Goal: Find specific page/section: Find specific page/section

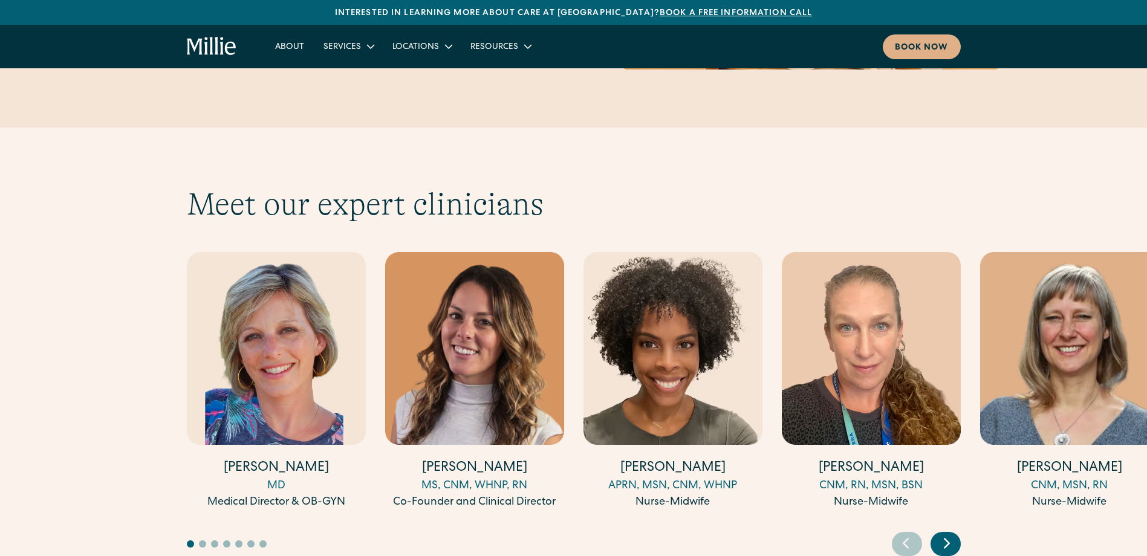
scroll to position [3205, 0]
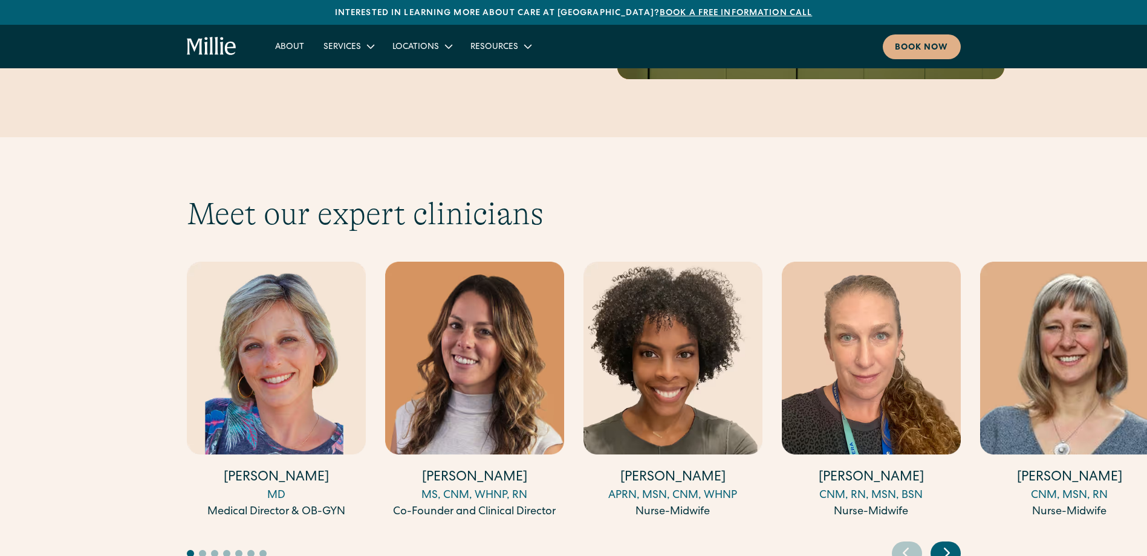
click at [951, 544] on icon "Next slide" at bounding box center [947, 553] width 18 height 19
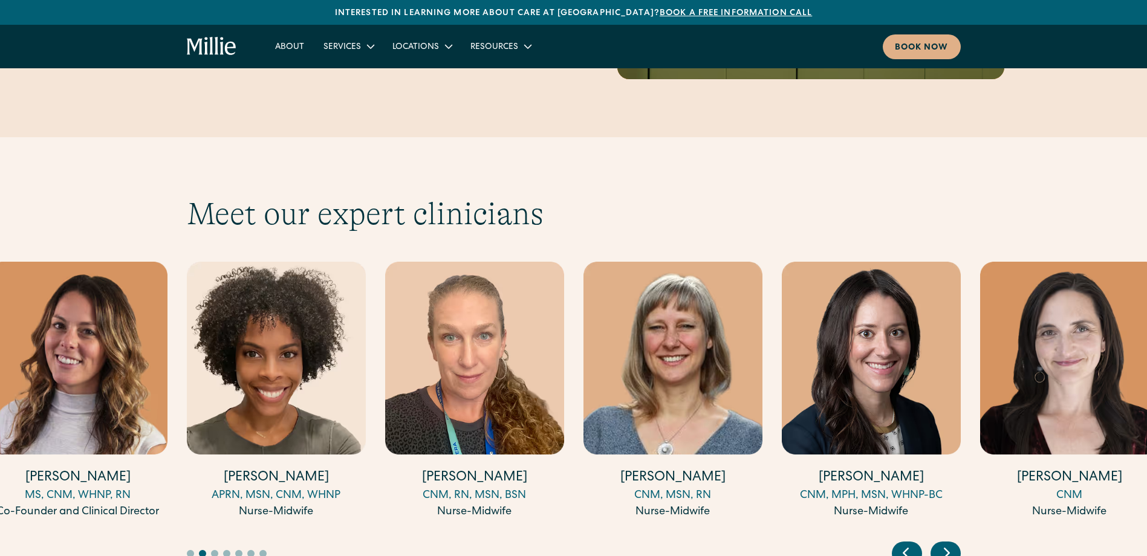
click at [951, 544] on icon "Next slide" at bounding box center [947, 553] width 18 height 19
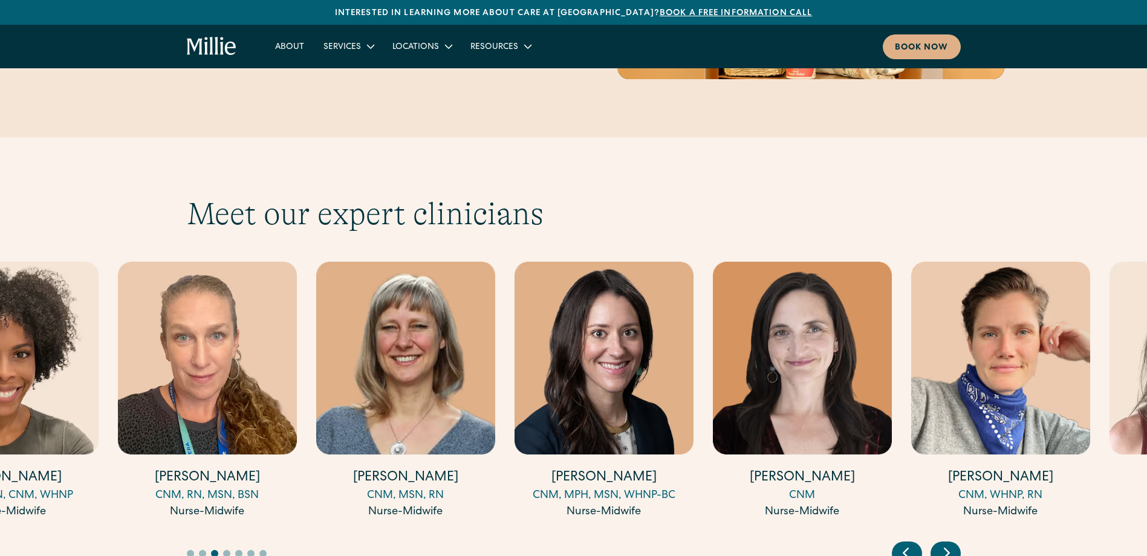
click at [538, 488] on div "CNM, MPH, MSN, WHNP-BC" at bounding box center [604, 496] width 179 height 16
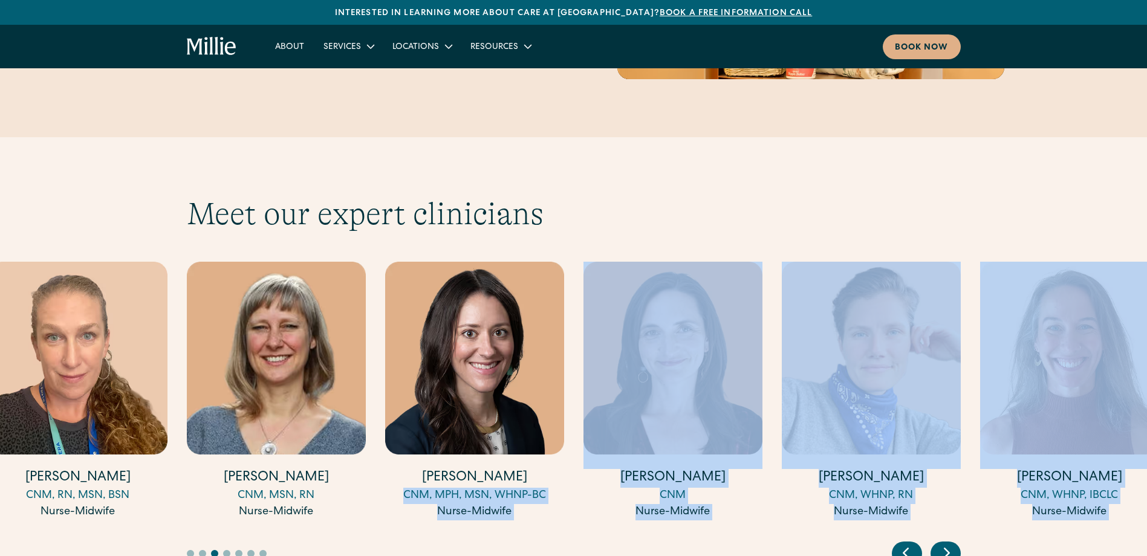
drag, startPoint x: 535, startPoint y: 460, endPoint x: 394, endPoint y: 449, distance: 141.3
click at [394, 449] on div "Meet our expert clinicians Amy Kane MD Medical Director & OB-GYN Talia Borgo MS…" at bounding box center [574, 380] width 774 height 371
copy div "CNM, MPH, MSN, WHNP-BC Nurse-Midwife Johanna Jetton CNM Nurse-Midwife Rachel Wi…"
click at [547, 550] on div at bounding box center [530, 553] width 686 height 7
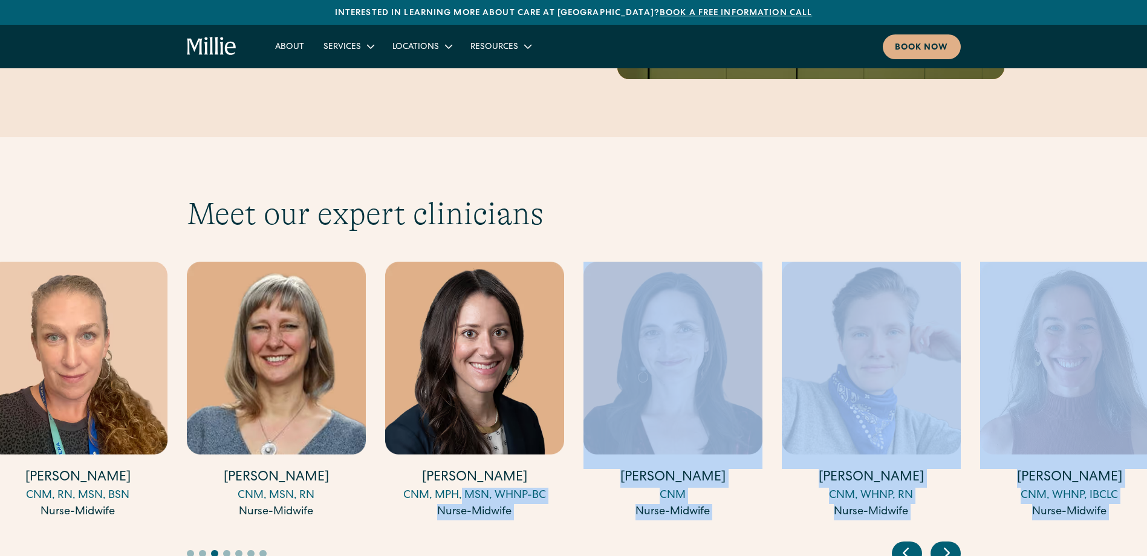
drag, startPoint x: 533, startPoint y: 478, endPoint x: 464, endPoint y: 450, distance: 73.8
click at [464, 450] on div "Meet our expert clinicians Amy Kane MD Medical Director & OB-GYN Talia Borgo MS…" at bounding box center [574, 380] width 774 height 371
drag, startPoint x: 464, startPoint y: 450, endPoint x: 507, endPoint y: 476, distance: 49.7
click at [506, 522] on div at bounding box center [574, 544] width 774 height 44
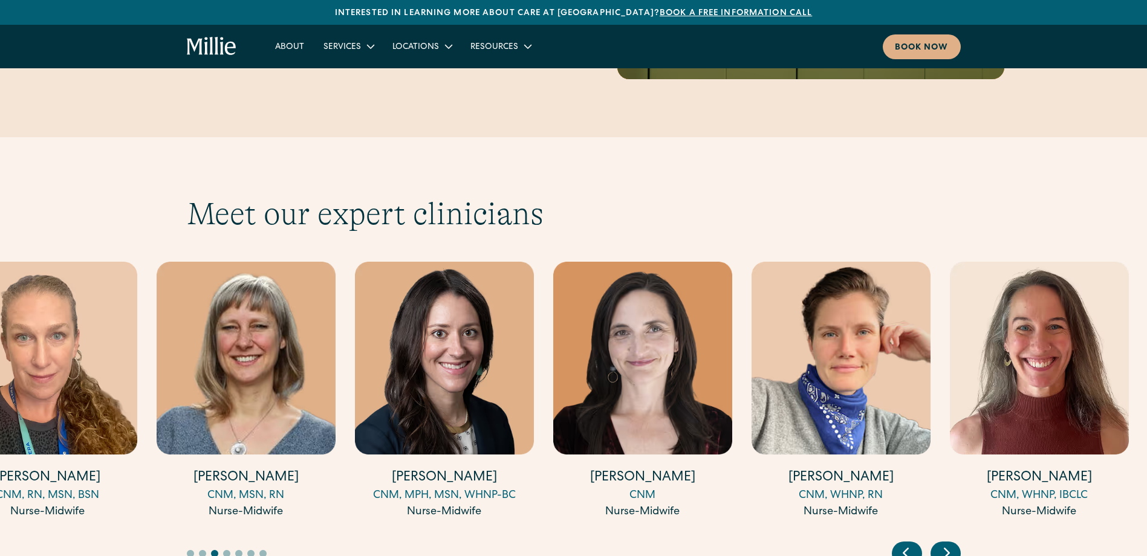
click at [478, 453] on link "Katie Millar CNM, MPH, MSN, WHNP-BC Nurse-Midwife" at bounding box center [444, 391] width 179 height 259
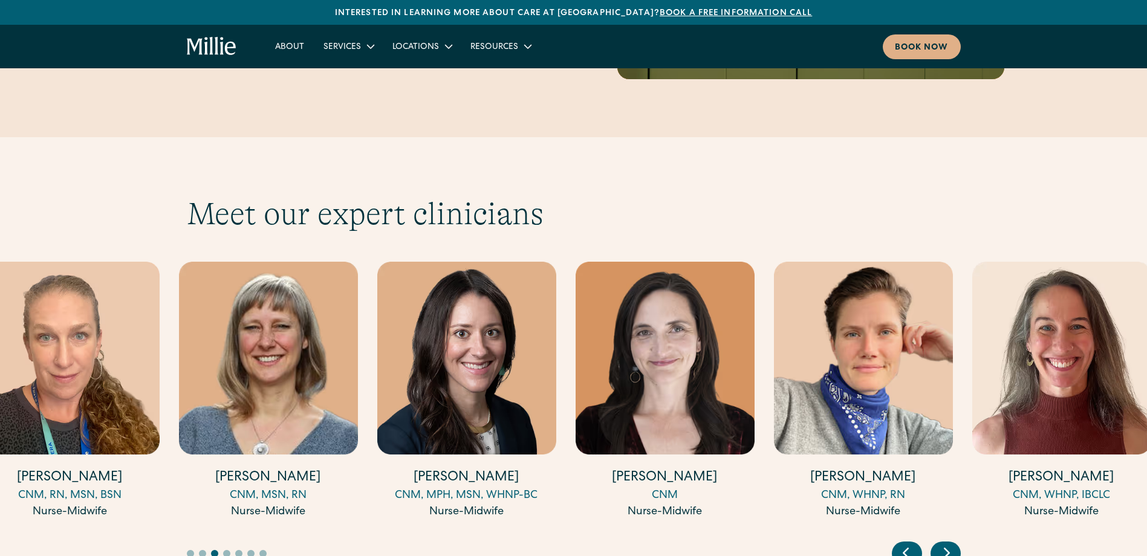
click at [466, 450] on link "Katie Millar CNM, MPH, MSN, WHNP-BC Nurse-Midwife" at bounding box center [466, 391] width 179 height 259
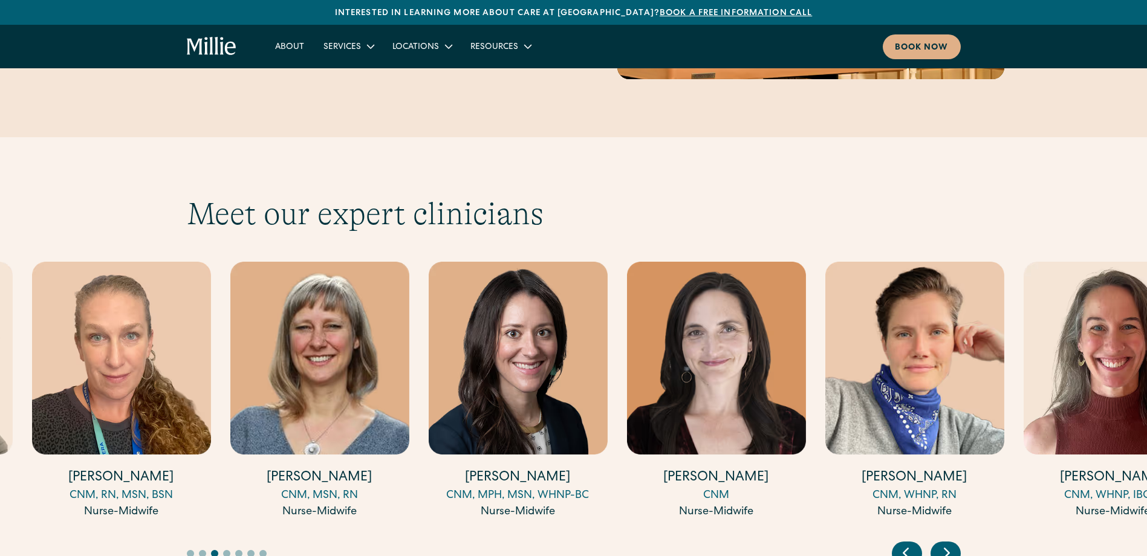
click at [447, 488] on div "CNM, MPH, MSN, WHNP-BC" at bounding box center [517, 496] width 179 height 16
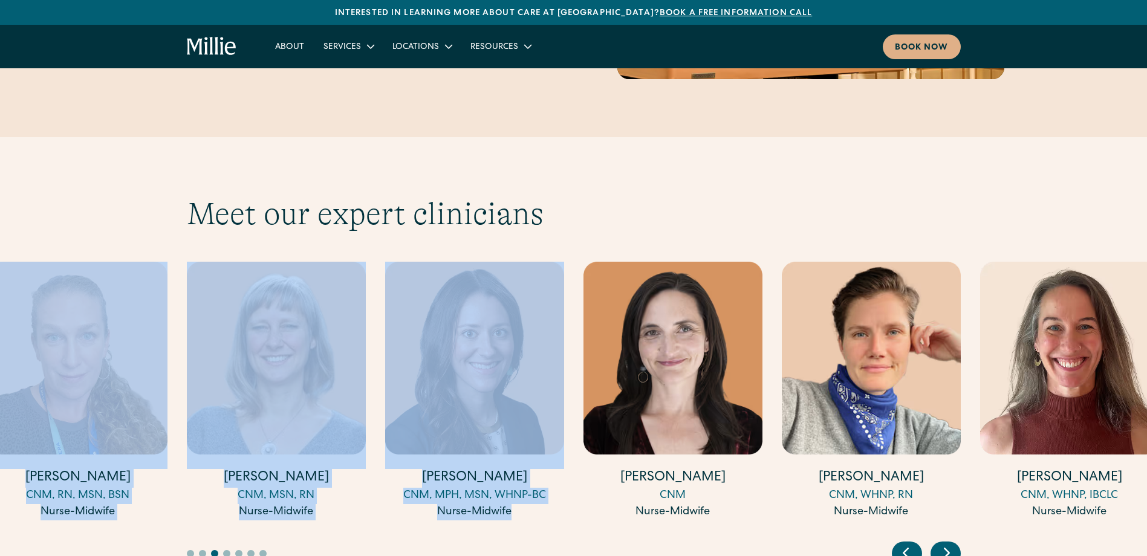
drag, startPoint x: 379, startPoint y: 469, endPoint x: 526, endPoint y: 462, distance: 147.1
click at [526, 462] on div "Amy Kane MD Medical Director & OB-GYN Talia Borgo MS, CNM, WHNP, RN Co-Founder …" at bounding box center [574, 392] width 774 height 261
drag, startPoint x: 526, startPoint y: 462, endPoint x: 566, endPoint y: 501, distance: 55.6
click at [564, 550] on div at bounding box center [530, 553] width 686 height 7
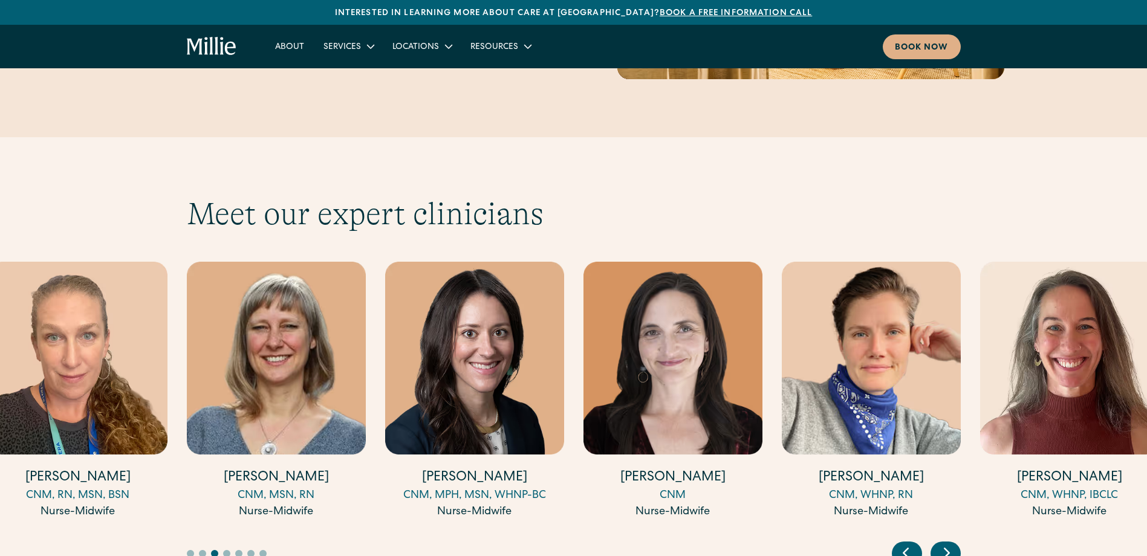
click at [951, 544] on icon "Next slide" at bounding box center [947, 553] width 18 height 19
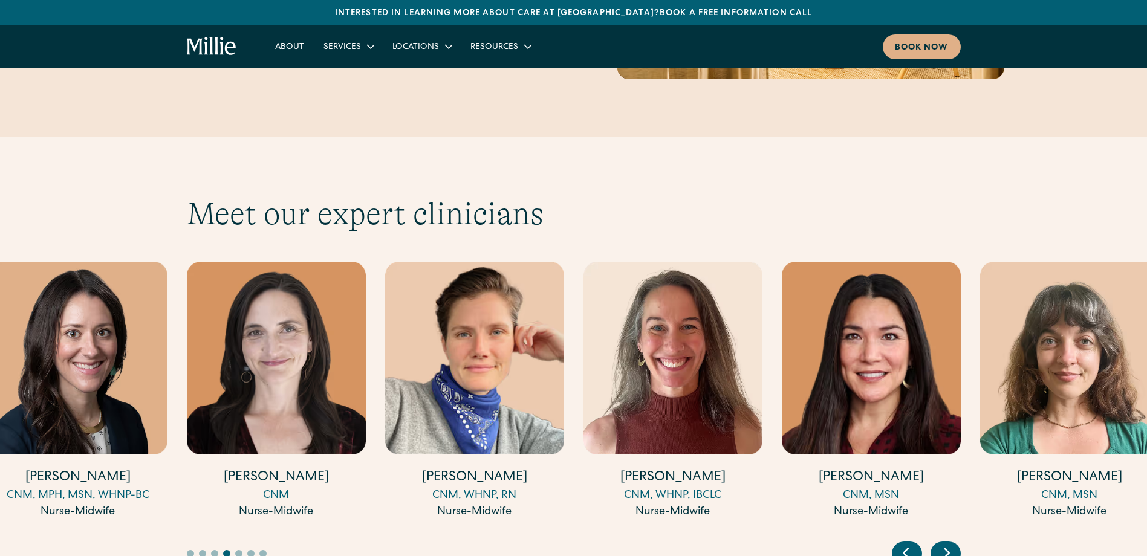
click at [952, 544] on icon "Next slide" at bounding box center [947, 553] width 18 height 19
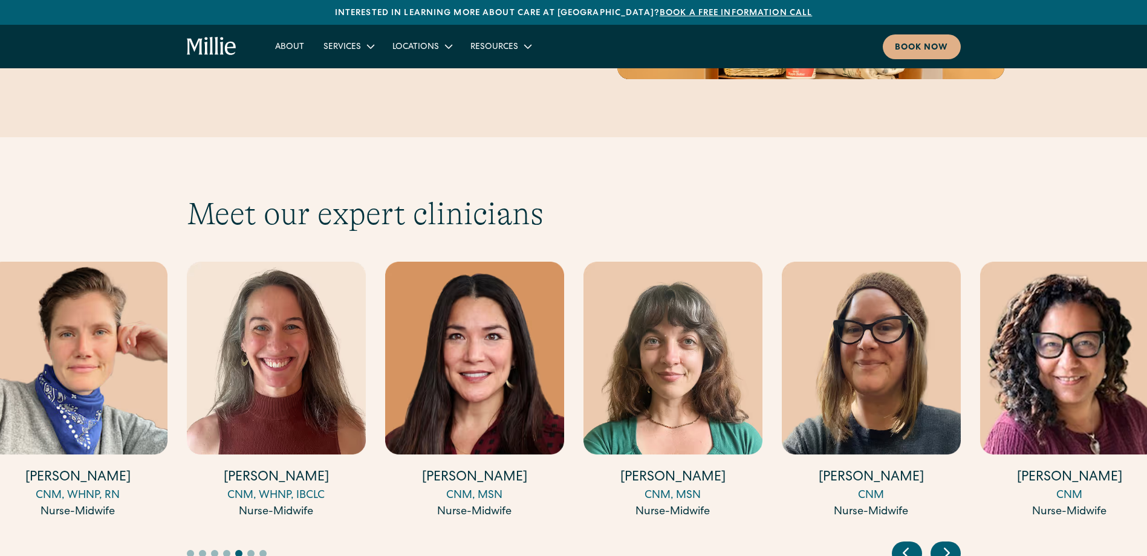
click at [952, 544] on icon "Next slide" at bounding box center [947, 553] width 18 height 19
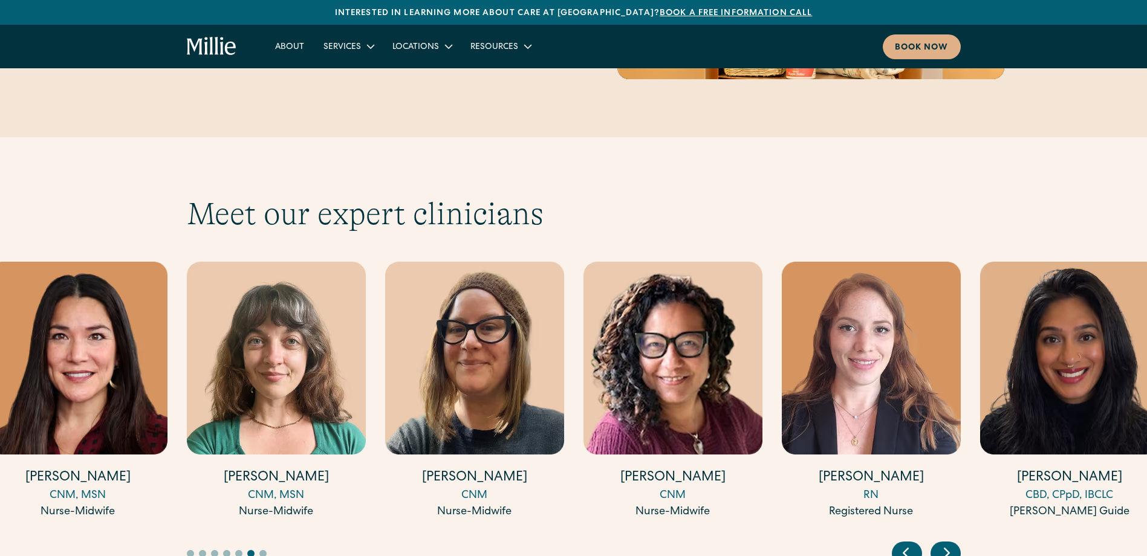
click at [952, 544] on icon "Next slide" at bounding box center [947, 553] width 18 height 19
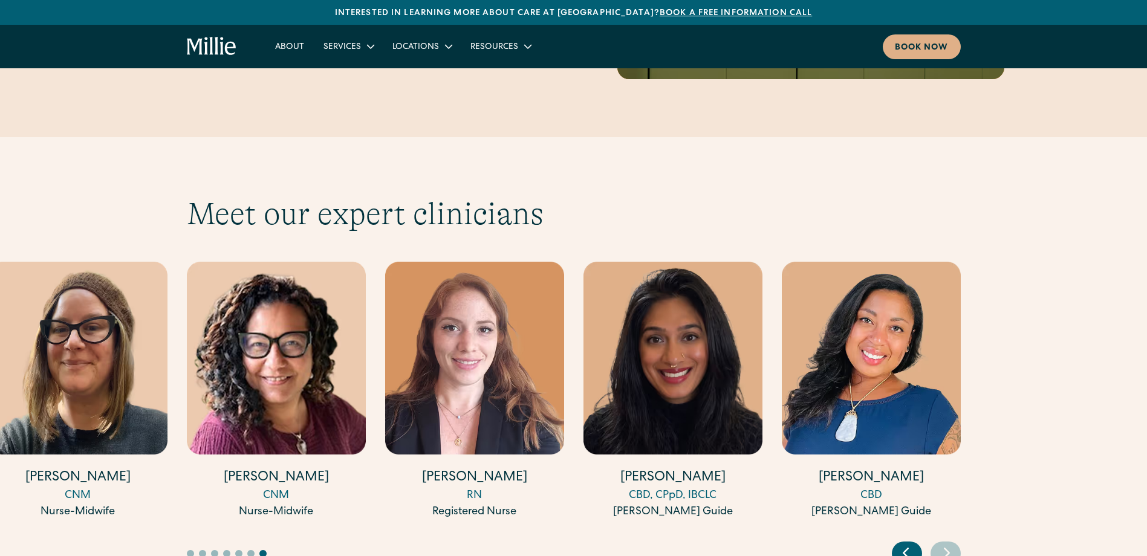
drag, startPoint x: 904, startPoint y: 502, endPoint x: 911, endPoint y: 503, distance: 6.8
click at [905, 544] on icon "Previous slide" at bounding box center [906, 553] width 18 height 19
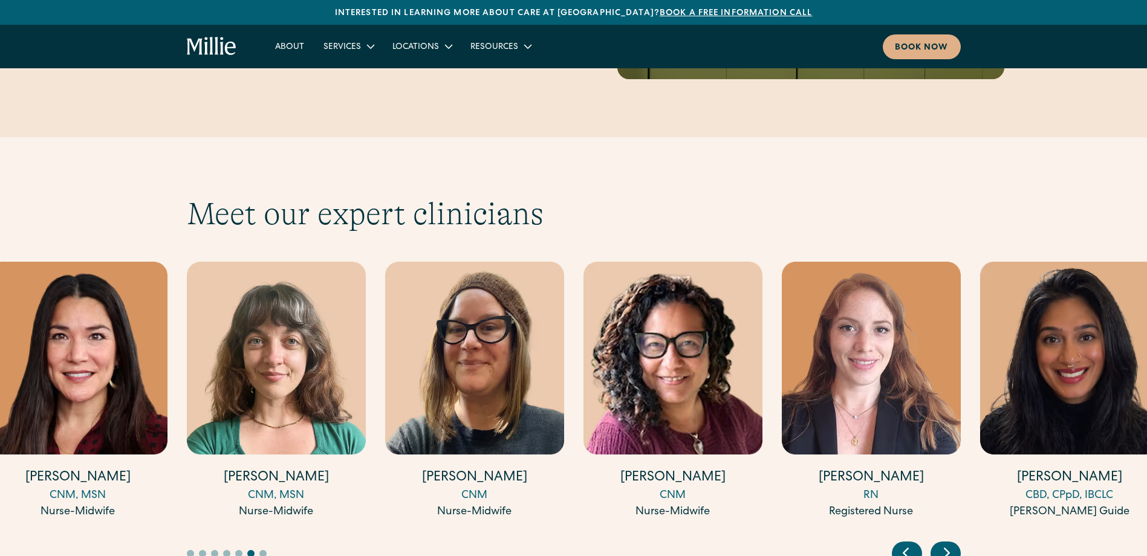
click at [911, 544] on icon "Previous slide" at bounding box center [906, 553] width 18 height 19
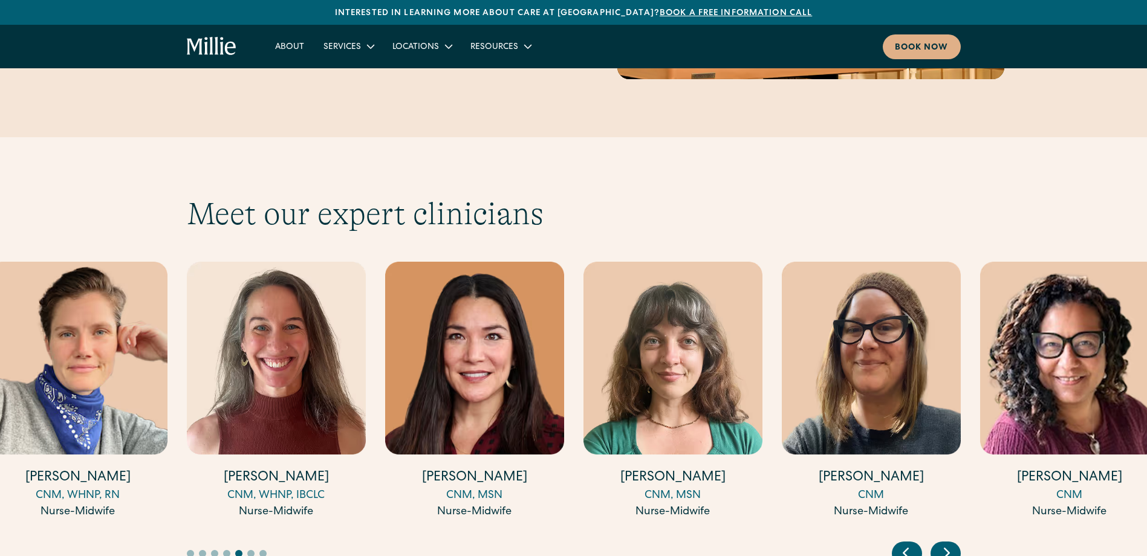
click at [911, 544] on icon "Previous slide" at bounding box center [906, 553] width 18 height 19
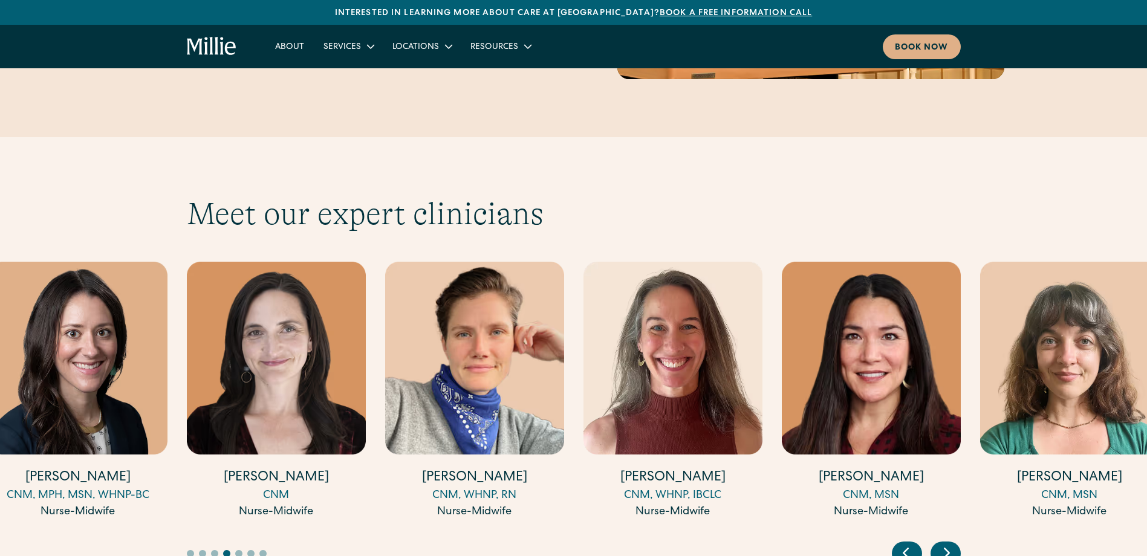
click at [911, 544] on icon "Previous slide" at bounding box center [906, 553] width 18 height 19
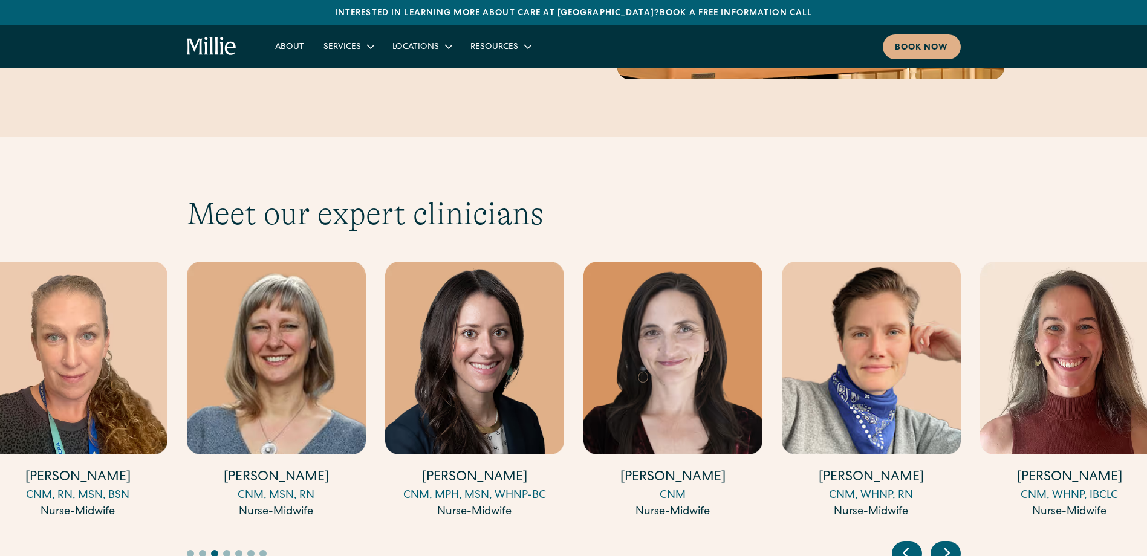
click at [911, 544] on icon "Previous slide" at bounding box center [906, 553] width 18 height 19
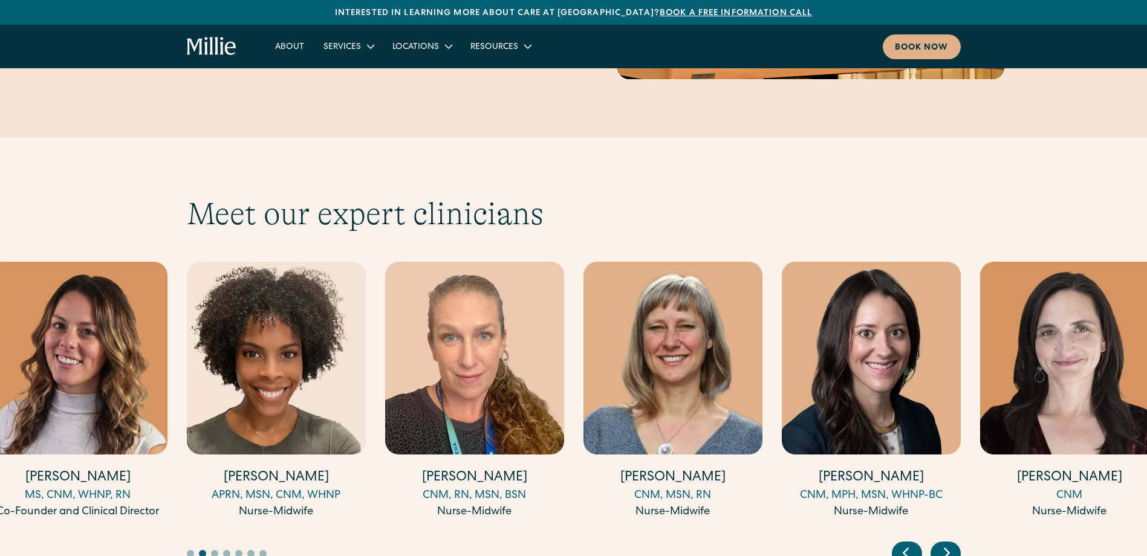
click at [911, 544] on icon "Previous slide" at bounding box center [906, 553] width 18 height 19
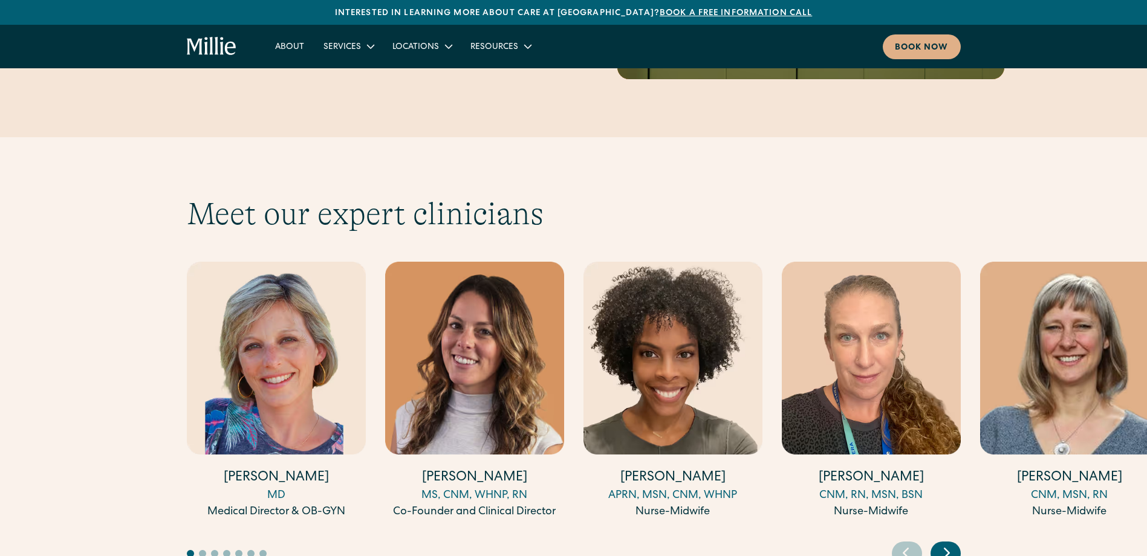
click at [951, 544] on icon "Next slide" at bounding box center [947, 553] width 18 height 19
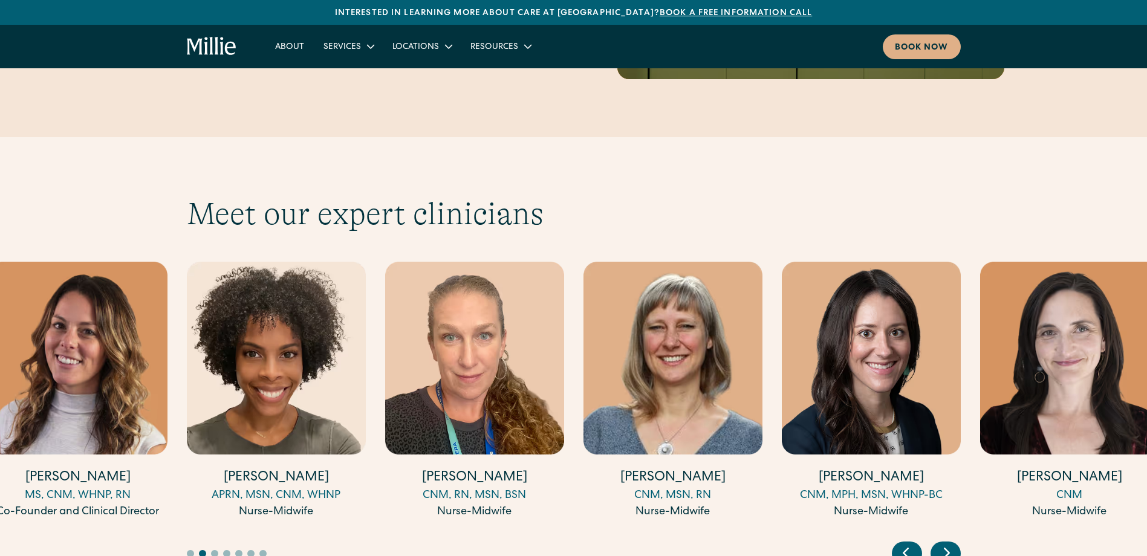
click at [951, 544] on icon "Next slide" at bounding box center [947, 553] width 18 height 19
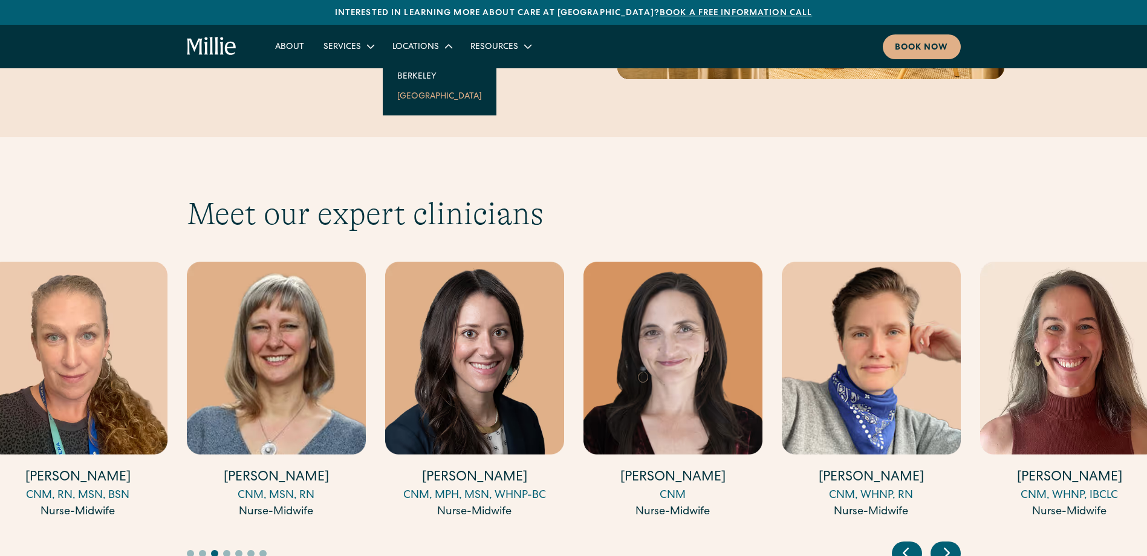
click at [414, 91] on link "[GEOGRAPHIC_DATA]" at bounding box center [440, 96] width 104 height 20
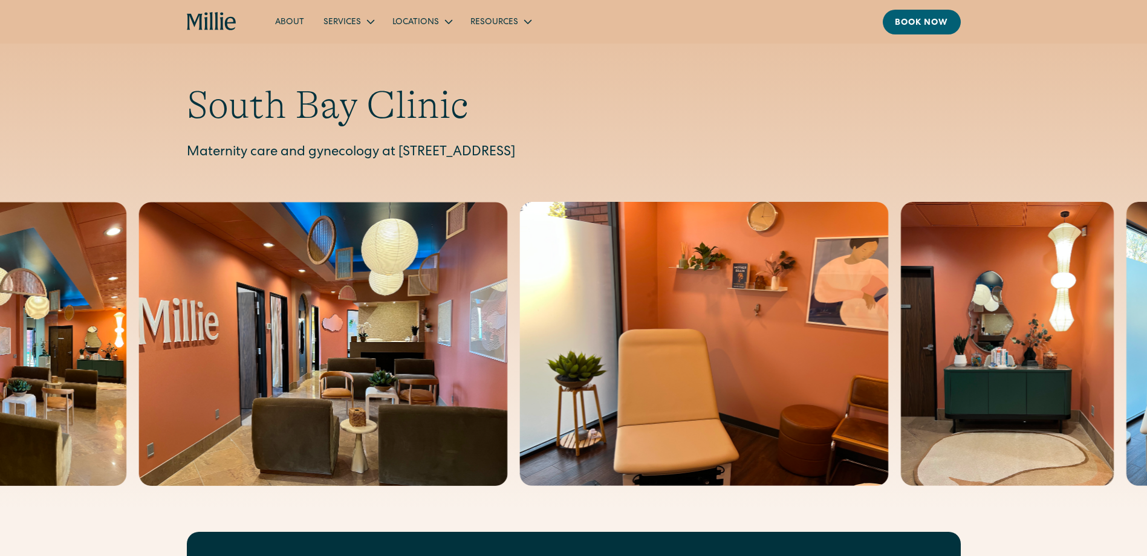
drag, startPoint x: 400, startPoint y: 149, endPoint x: 716, endPoint y: 150, distance: 316.2
click at [716, 150] on p "Maternity care and gynecology at [STREET_ADDRESS]" at bounding box center [574, 153] width 774 height 20
copy p "[STREET_ADDRESS]"
